Goal: Information Seeking & Learning: Learn about a topic

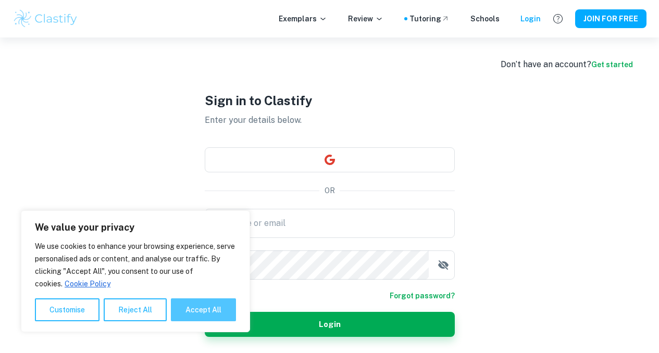
click at [197, 309] on button "Accept All" at bounding box center [203, 309] width 65 height 23
checkbox input "true"
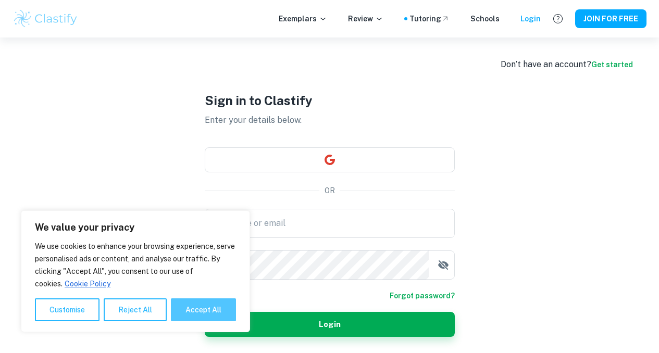
checkbox input "true"
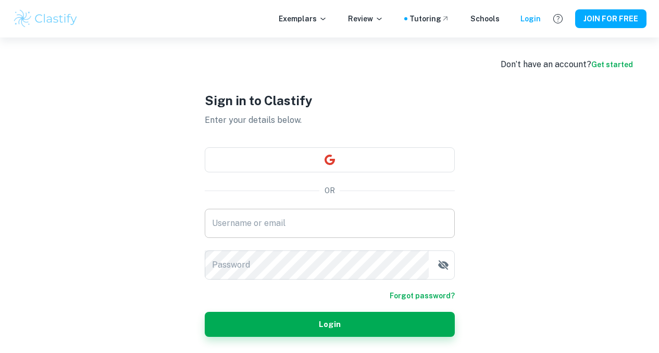
click at [232, 211] on input "Username or email" at bounding box center [330, 223] width 250 height 29
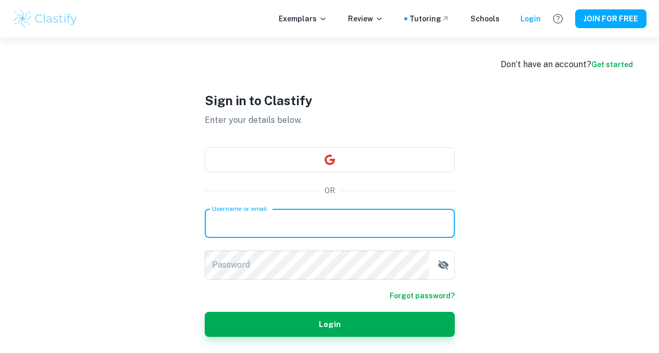
type input "[PERSON_NAME][EMAIL_ADDRESS][DOMAIN_NAME]"
click at [231, 265] on div "Password Password" at bounding box center [330, 264] width 250 height 29
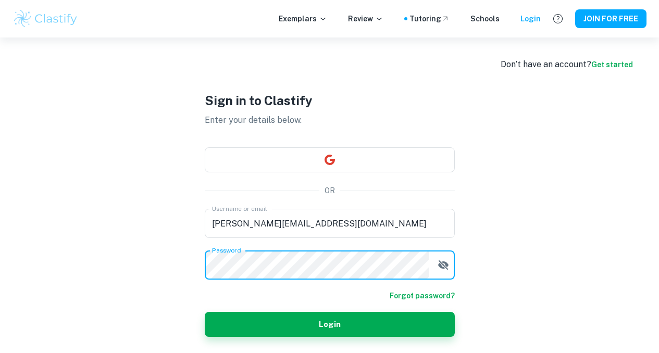
click at [205, 312] on button "Login" at bounding box center [330, 324] width 250 height 25
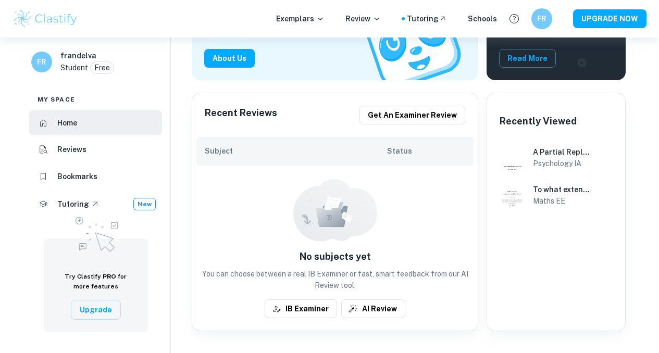
scroll to position [166, 0]
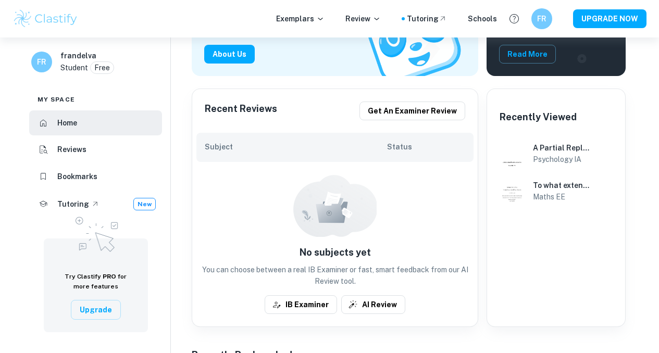
click at [649, 263] on div "FR frandelva Student Free My space Home Reviews Bookmarks Tutoring New Try Clas…" at bounding box center [329, 316] width 659 height 888
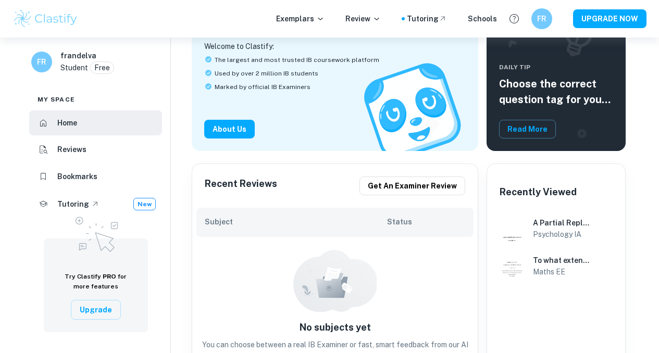
scroll to position [93, 0]
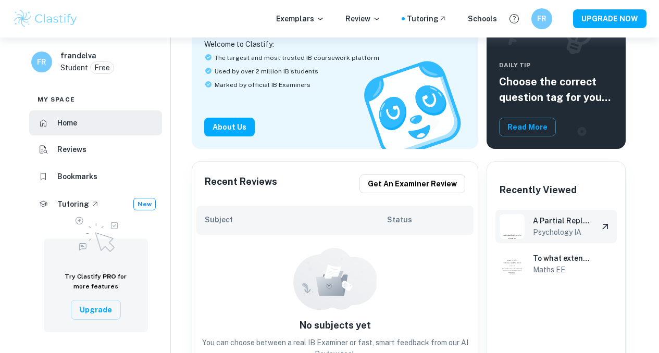
click at [541, 227] on h6 "Psychology IA" at bounding box center [561, 232] width 57 height 11
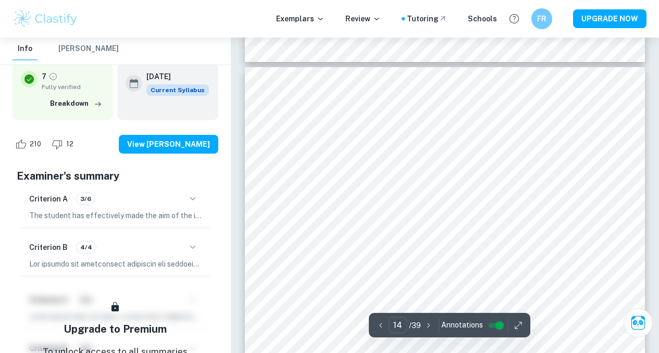
scroll to position [7601, 0]
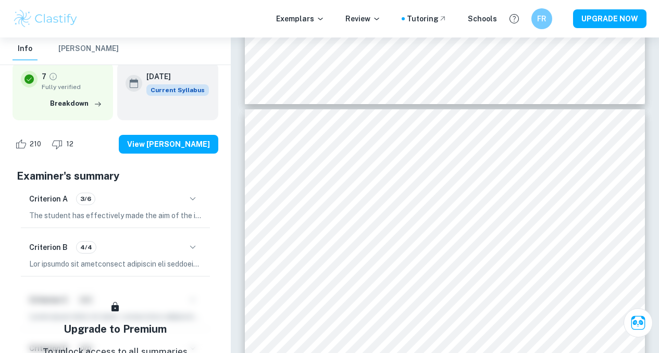
type input "13"
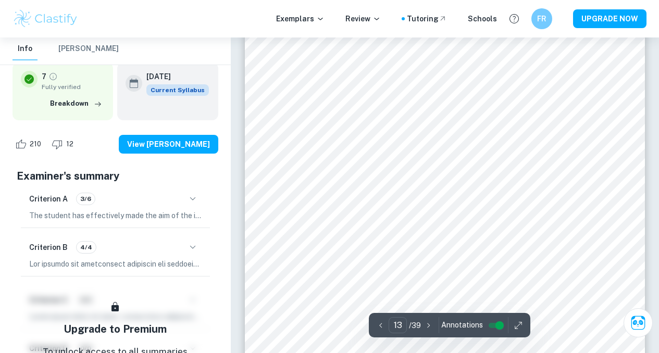
scroll to position [7104, 0]
